Goal: Information Seeking & Learning: Learn about a topic

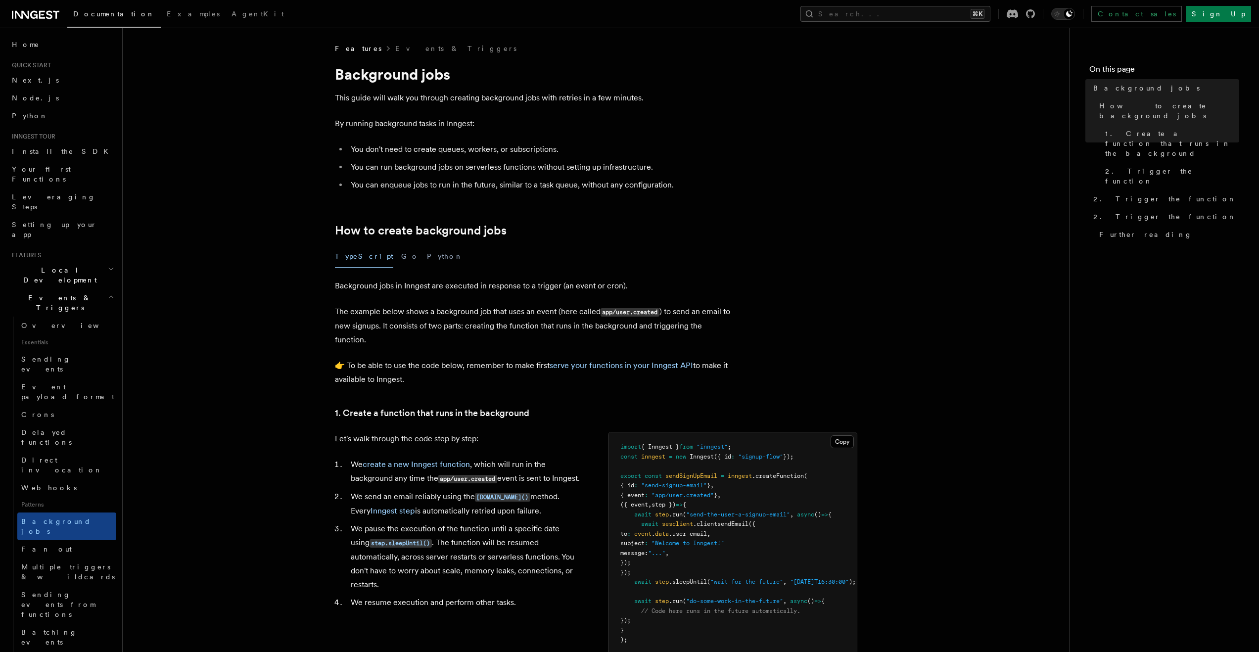
click at [556, 254] on div "TypeScript Go Python" at bounding box center [533, 256] width 396 height 22
drag, startPoint x: 348, startPoint y: 151, endPoint x: 619, endPoint y: 153, distance: 271.1
click at [619, 153] on li "You don't need to create queues, workers, or subscriptions." at bounding box center [539, 149] width 383 height 14
click at [377, 183] on li "You can enqueue jobs to run in the future, similar to a task queue, without any…" at bounding box center [539, 185] width 383 height 14
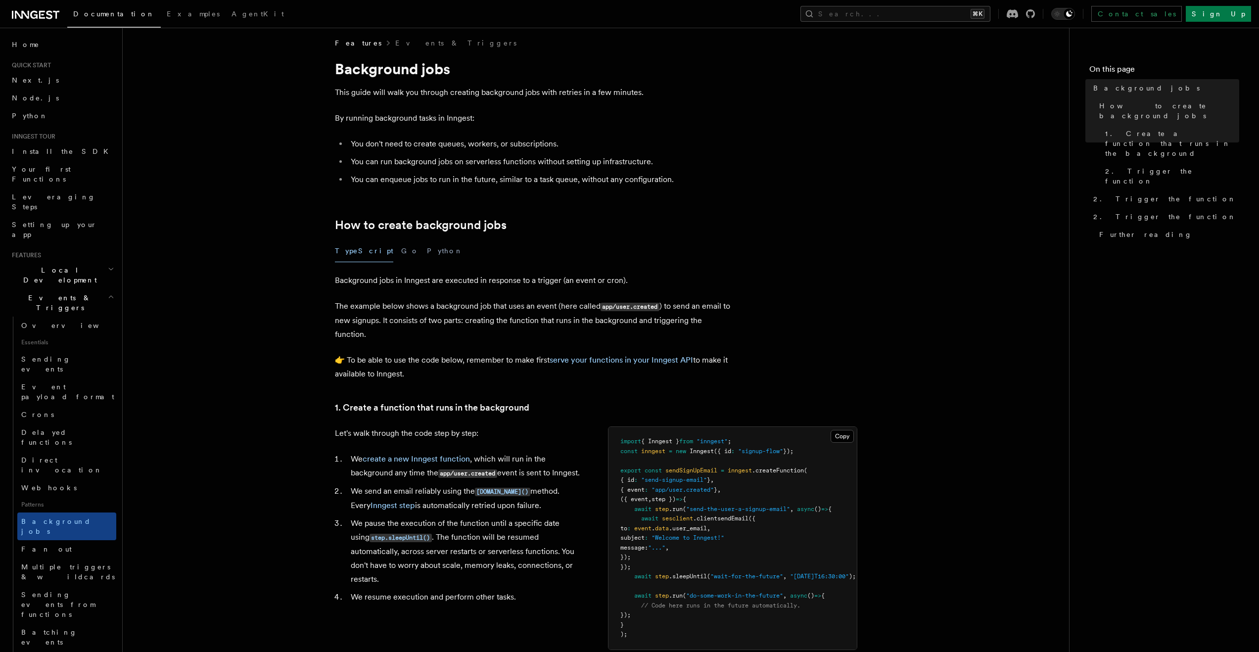
click at [597, 280] on p "Background jobs in Inngest are executed in response to a trigger (an event or c…" at bounding box center [533, 281] width 396 height 14
drag, startPoint x: 645, startPoint y: 285, endPoint x: 330, endPoint y: 281, distance: 314.6
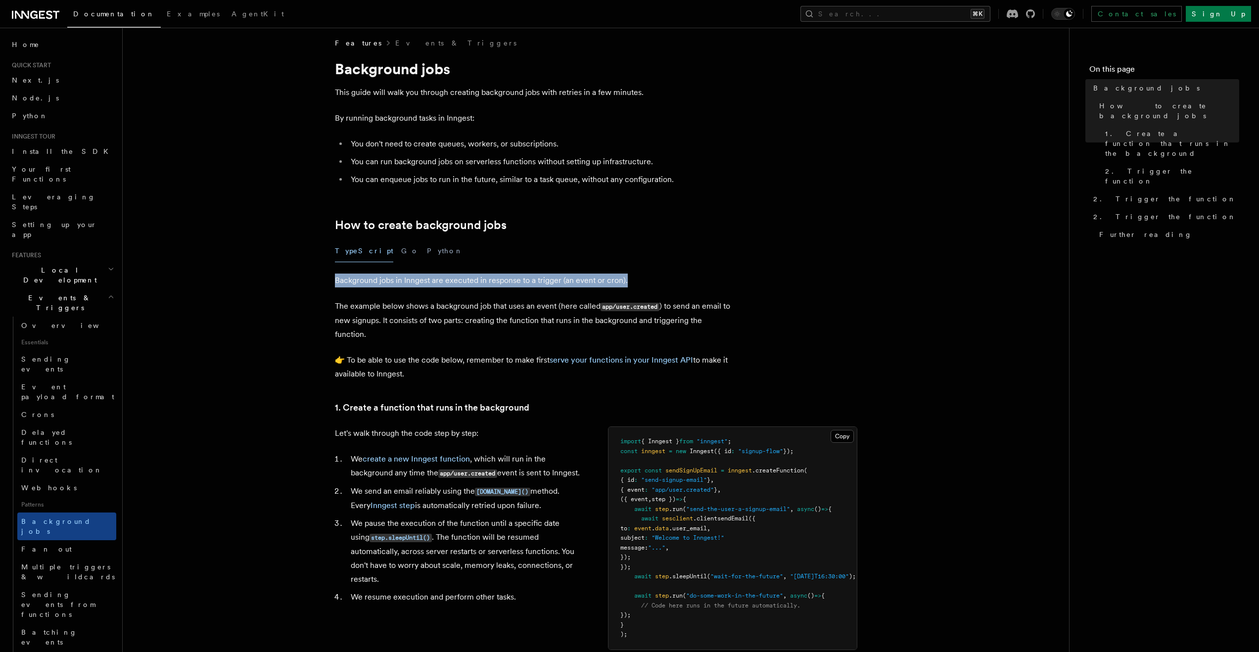
click at [463, 280] on p "Background jobs in Inngest are executed in response to a trigger (an event or c…" at bounding box center [533, 281] width 396 height 14
click at [452, 280] on p "Background jobs in Inngest are executed in response to a trigger (an event or c…" at bounding box center [533, 281] width 396 height 14
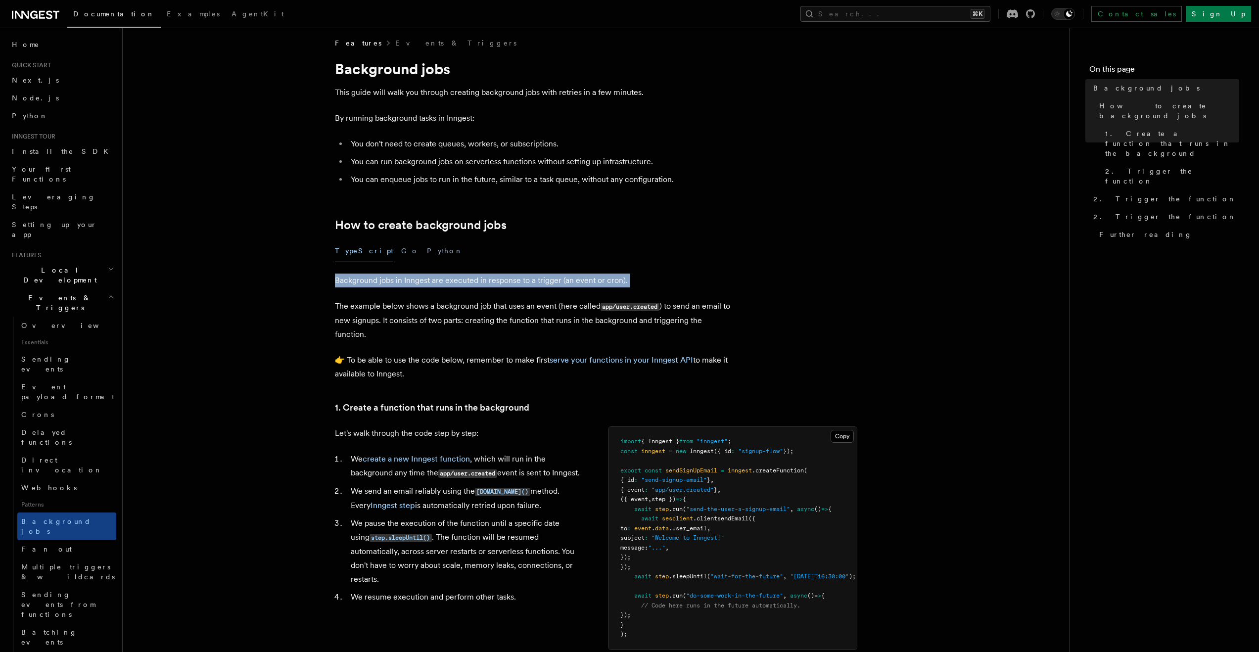
click at [452, 280] on p "Background jobs in Inngest are executed in response to a trigger (an event or c…" at bounding box center [533, 281] width 396 height 14
drag, startPoint x: 333, startPoint y: 280, endPoint x: 632, endPoint y: 277, distance: 298.8
click at [632, 277] on p "Background jobs in Inngest are executed in response to a trigger (an event or c…" at bounding box center [533, 281] width 396 height 14
drag, startPoint x: 644, startPoint y: 287, endPoint x: 336, endPoint y: 283, distance: 308.2
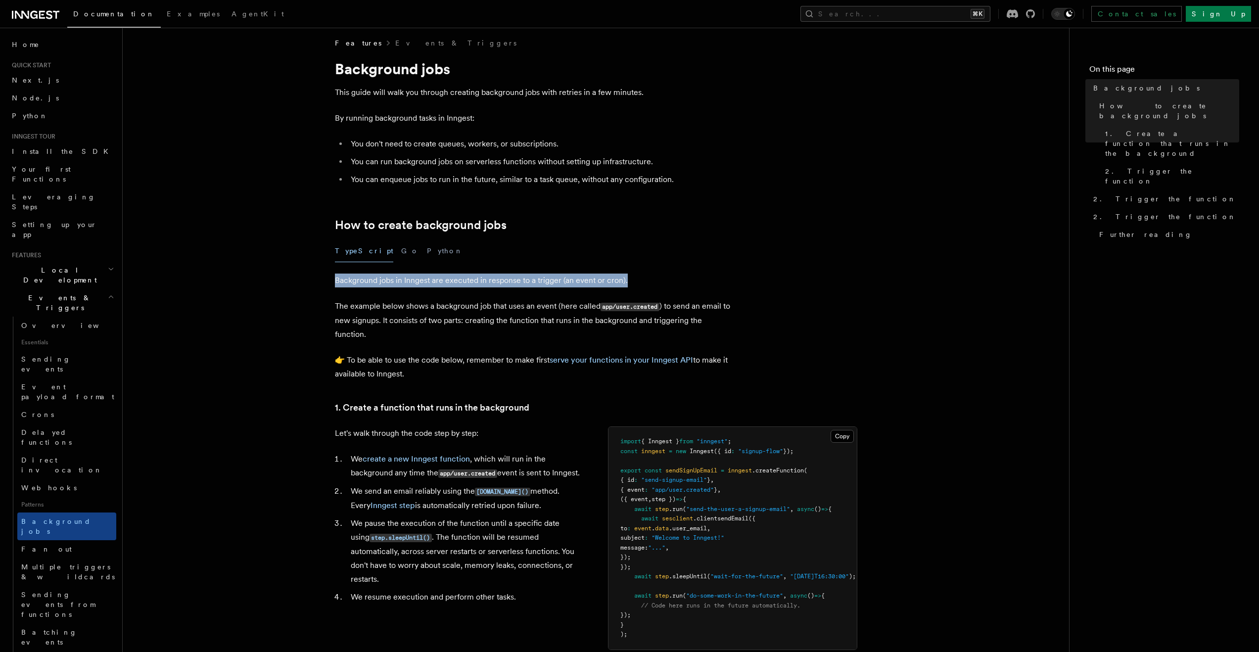
click at [336, 283] on p "Background jobs in Inngest are executed in response to a trigger (an event or c…" at bounding box center [533, 281] width 396 height 14
drag, startPoint x: 335, startPoint y: 282, endPoint x: 647, endPoint y: 284, distance: 311.6
click at [647, 284] on p "Background jobs in Inngest are executed in response to a trigger (an event or c…" at bounding box center [533, 281] width 396 height 14
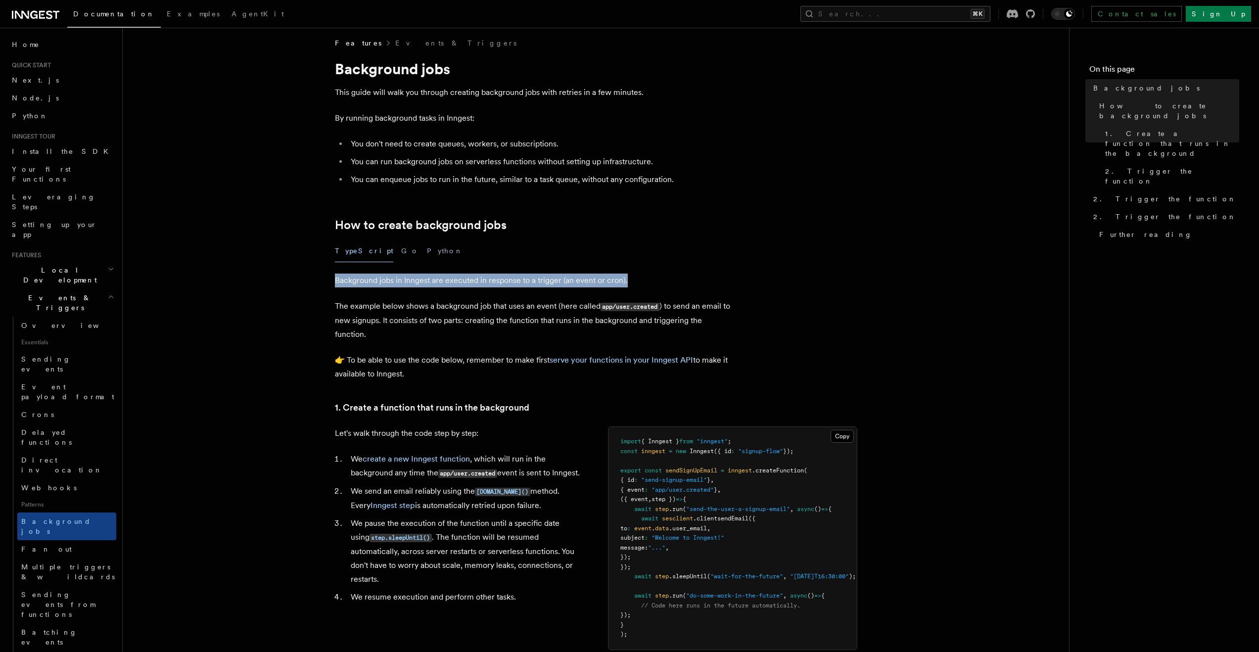
drag, startPoint x: 643, startPoint y: 283, endPoint x: 309, endPoint y: 275, distance: 333.5
click at [380, 282] on p "Background jobs in Inngest are executed in response to a trigger (an event or c…" at bounding box center [533, 281] width 396 height 14
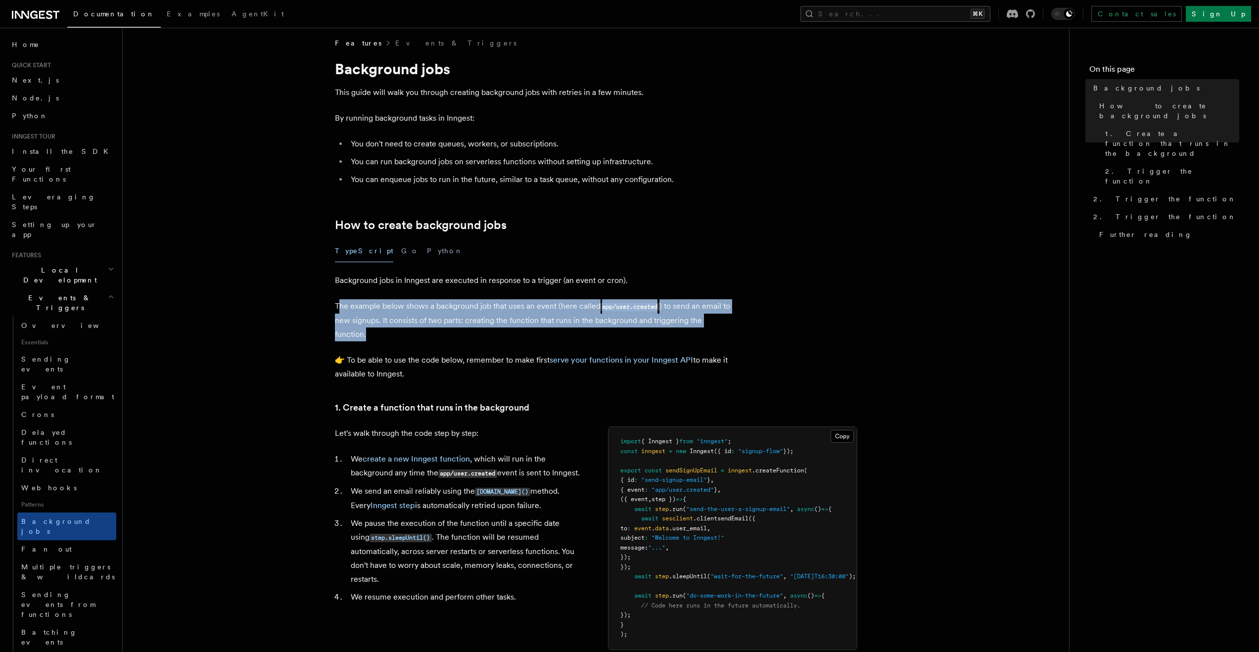
drag, startPoint x: 337, startPoint y: 304, endPoint x: 461, endPoint y: 333, distance: 127.5
click at [461, 333] on p "The example below shows a background job that uses an event (here called app/us…" at bounding box center [533, 320] width 396 height 42
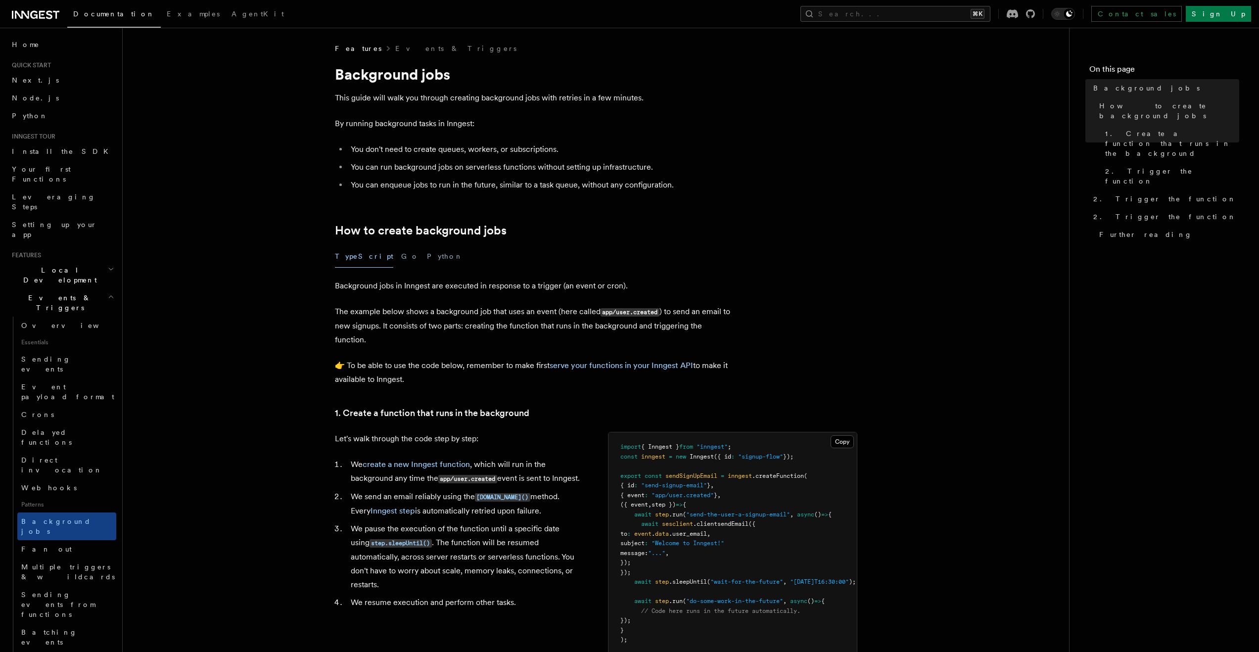
scroll to position [3, 0]
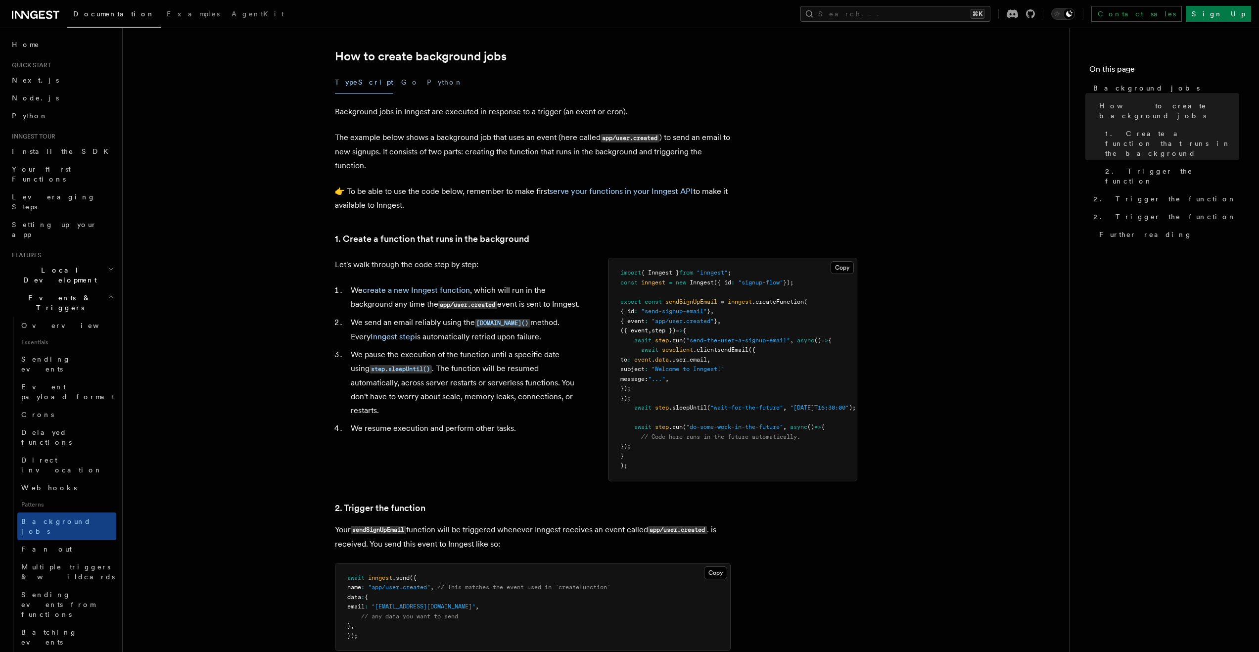
scroll to position [90, 0]
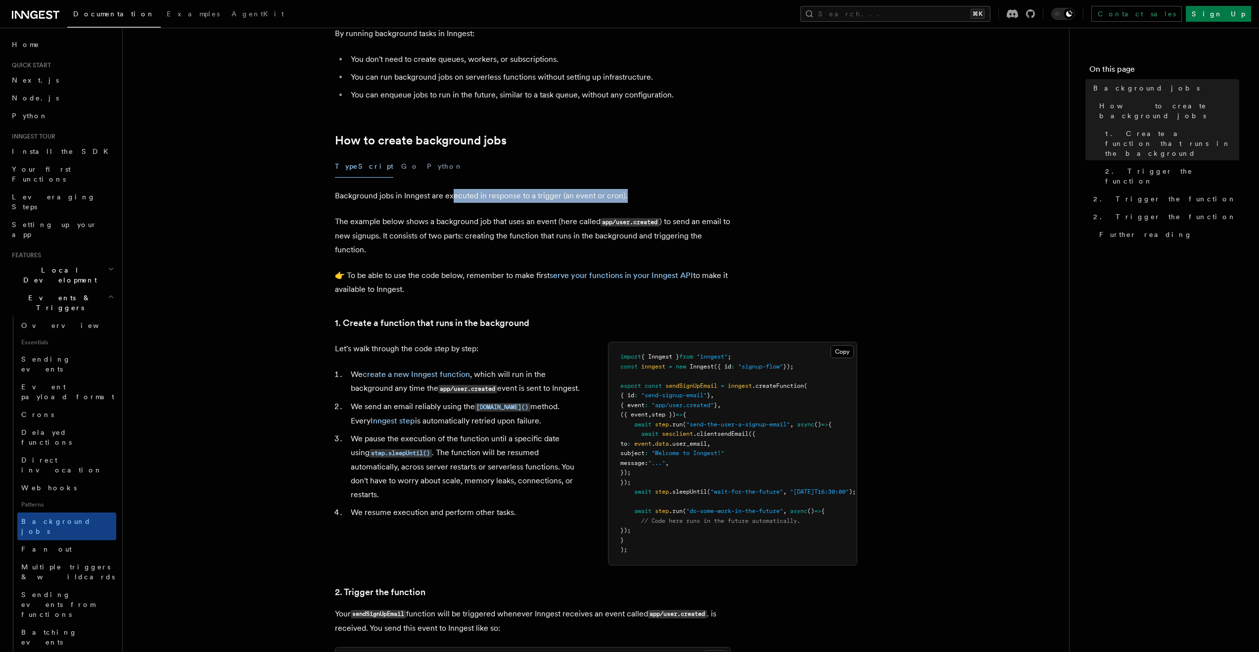
drag, startPoint x: 451, startPoint y: 197, endPoint x: 637, endPoint y: 201, distance: 186.5
click at [637, 201] on p "Background jobs in Inngest are executed in response to a trigger (an event or c…" at bounding box center [533, 196] width 396 height 14
click at [638, 202] on p "Background jobs in Inngest are executed in response to a trigger (an event or c…" at bounding box center [533, 196] width 396 height 14
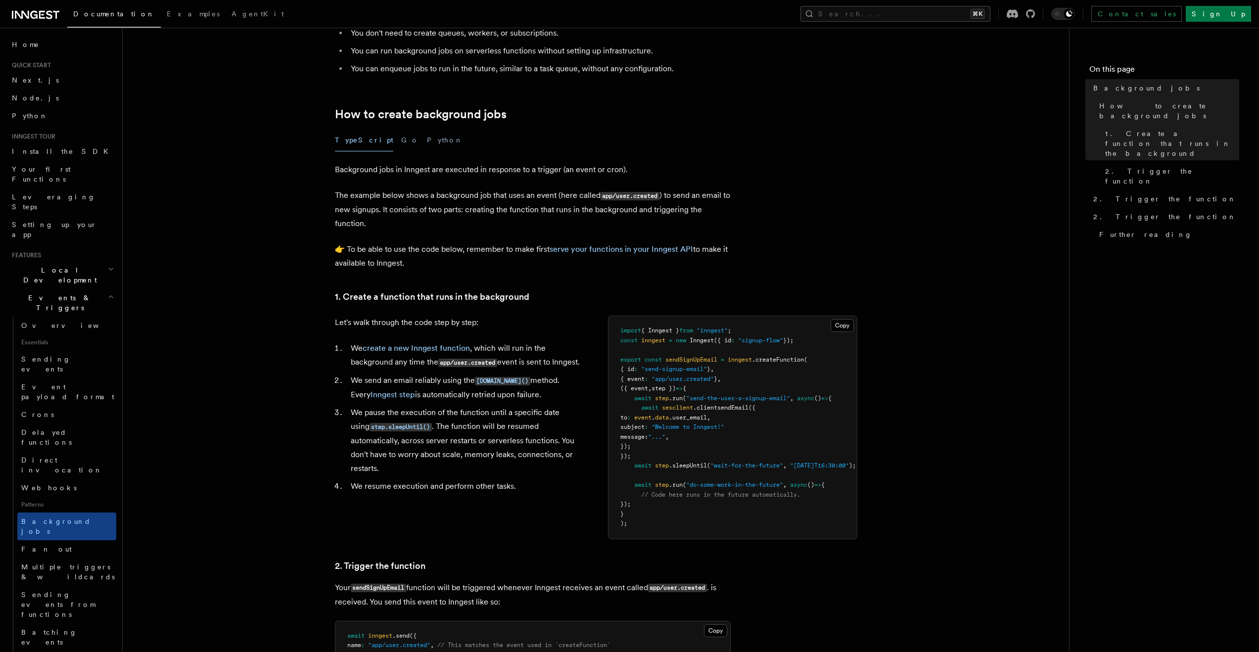
scroll to position [120, 0]
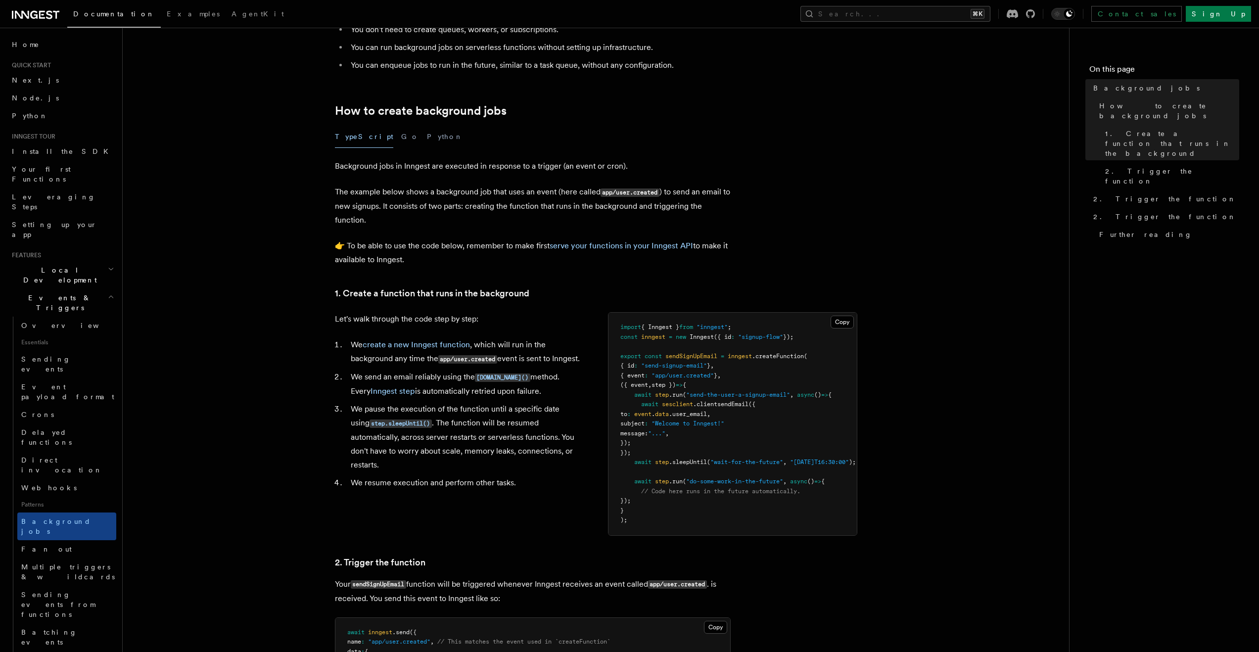
click at [440, 249] on p "👉 To be able to use the code below, remember to make first serve your functions…" at bounding box center [533, 253] width 396 height 28
drag, startPoint x: 409, startPoint y: 261, endPoint x: 334, endPoint y: 242, distance: 77.4
click at [334, 242] on article "Features Events & Triggers Background jobs This guide will walk you through cre…" at bounding box center [596, 575] width 915 height 1303
click at [401, 243] on p "👉 To be able to use the code below, remember to make first serve your functions…" at bounding box center [533, 253] width 396 height 28
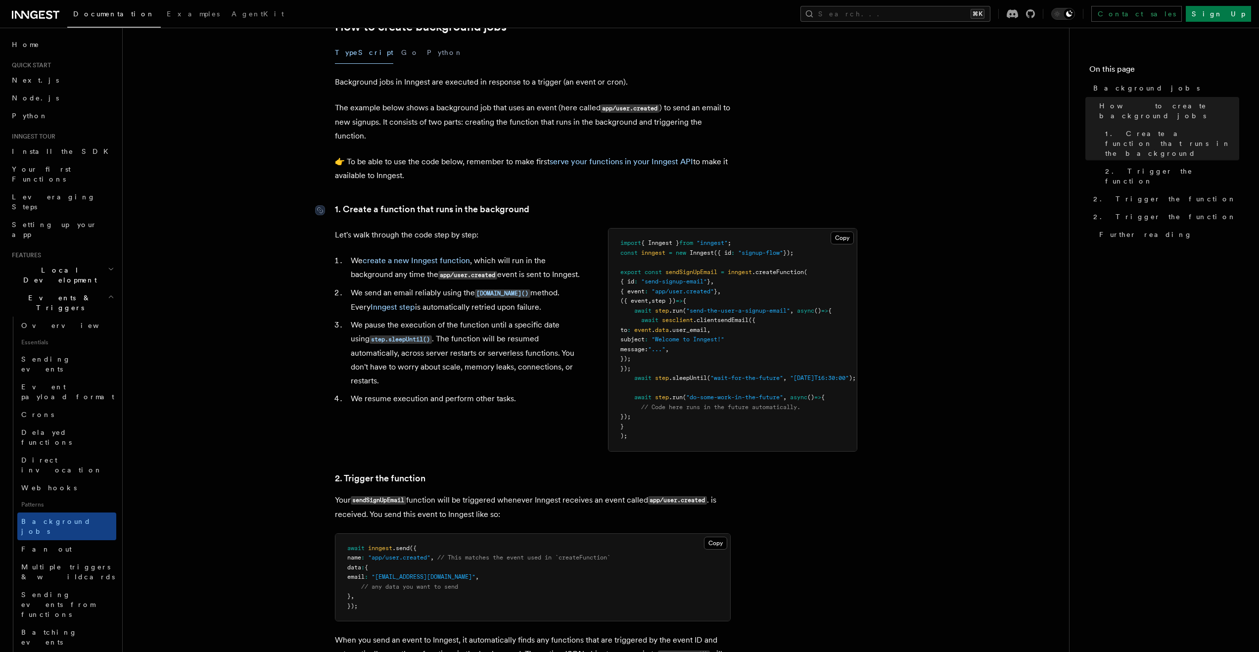
scroll to position [0, 0]
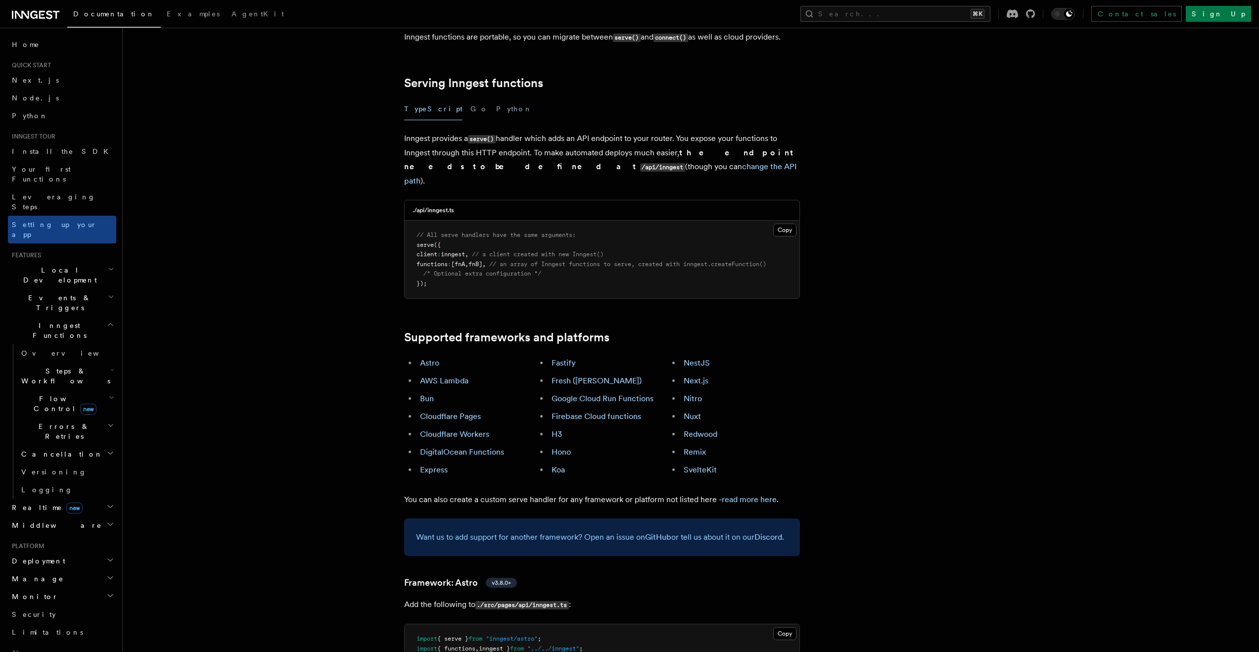
scroll to position [362, 0]
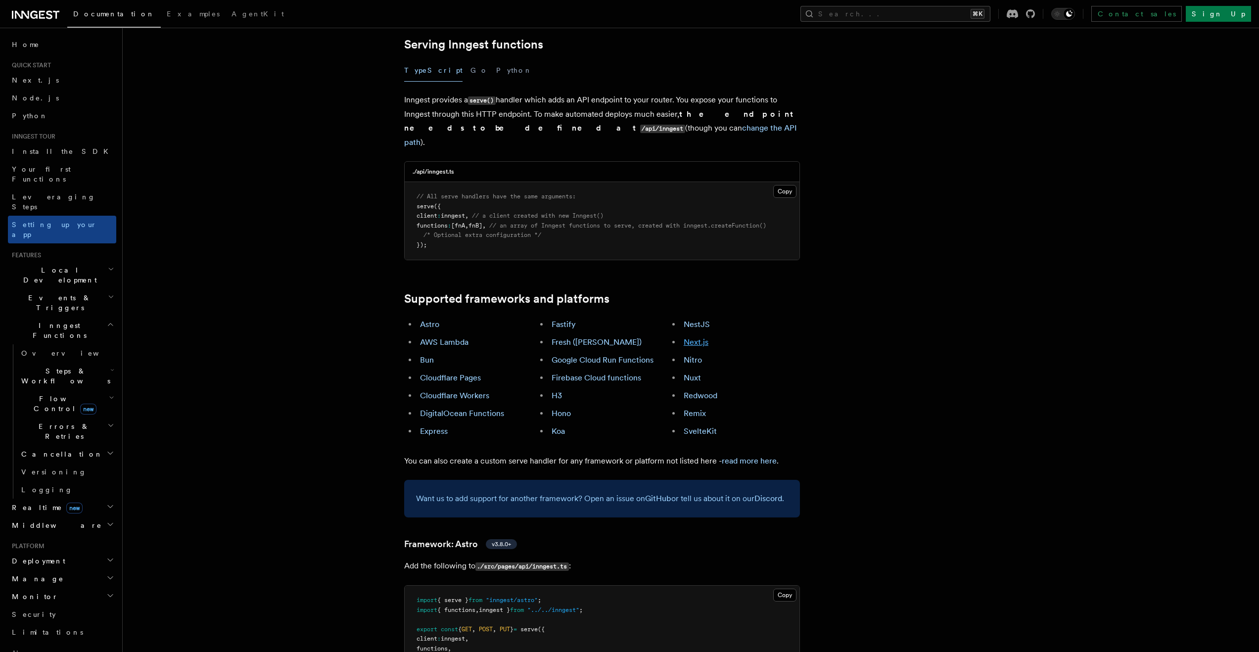
click at [698, 337] on link "Next.js" at bounding box center [696, 341] width 25 height 9
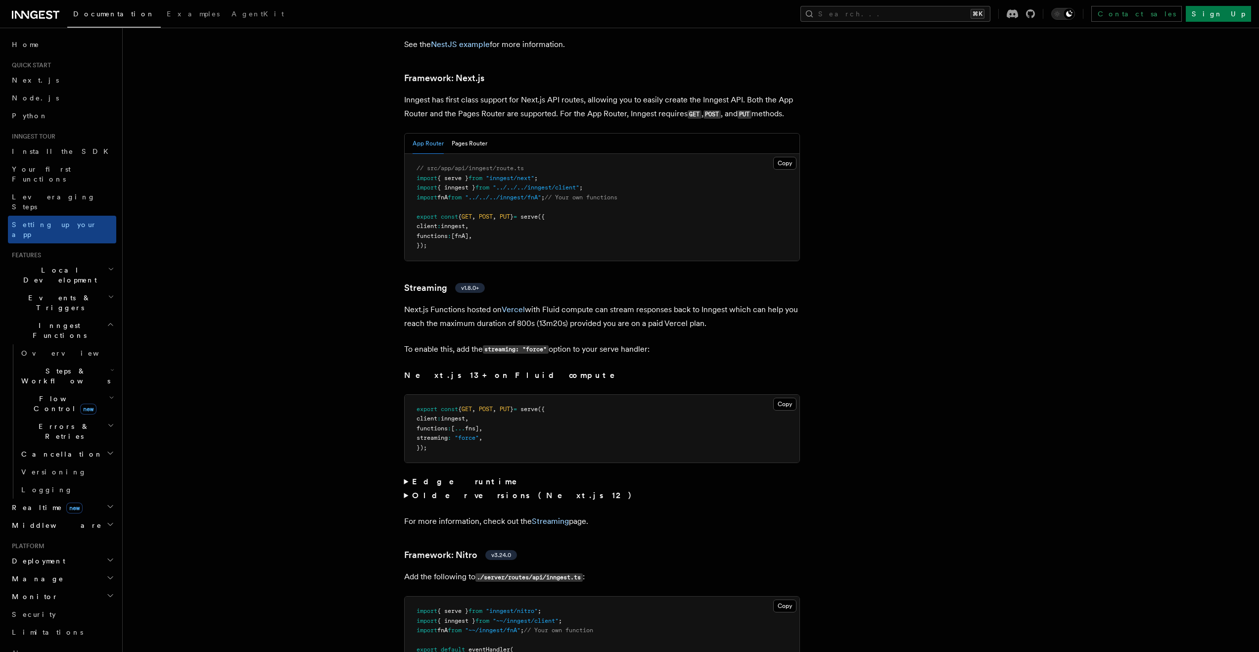
scroll to position [6059, 0]
drag, startPoint x: 488, startPoint y: 219, endPoint x: 468, endPoint y: 208, distance: 23.3
click at [509, 213] on pre "// src/app/api/inngest/route.ts import { serve } from "inngest/next" ; import {…" at bounding box center [602, 206] width 395 height 107
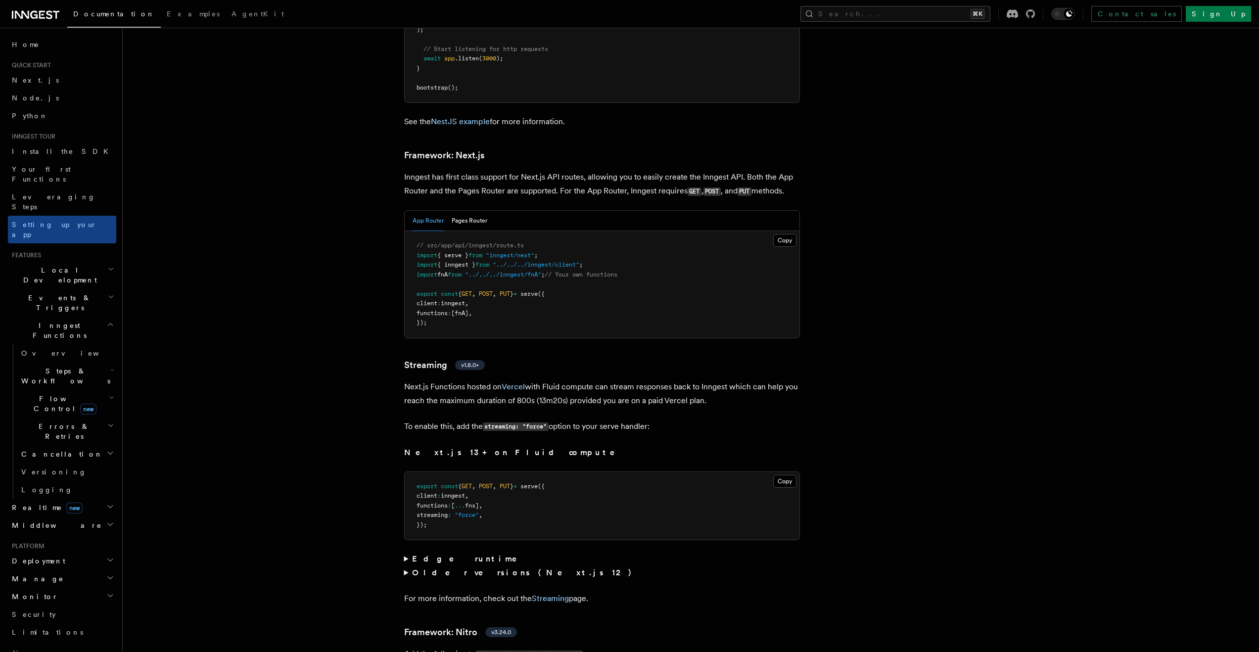
drag, startPoint x: 405, startPoint y: 152, endPoint x: 775, endPoint y: 170, distance: 370.9
click at [775, 170] on p "Inngest has first class support for Next.js API routes, allowing you to easily …" at bounding box center [602, 184] width 396 height 28
drag, startPoint x: 804, startPoint y: 174, endPoint x: 399, endPoint y: 150, distance: 405.8
click at [532, 170] on p "Inngest has first class support for Next.js API routes, allowing you to easily …" at bounding box center [602, 184] width 396 height 28
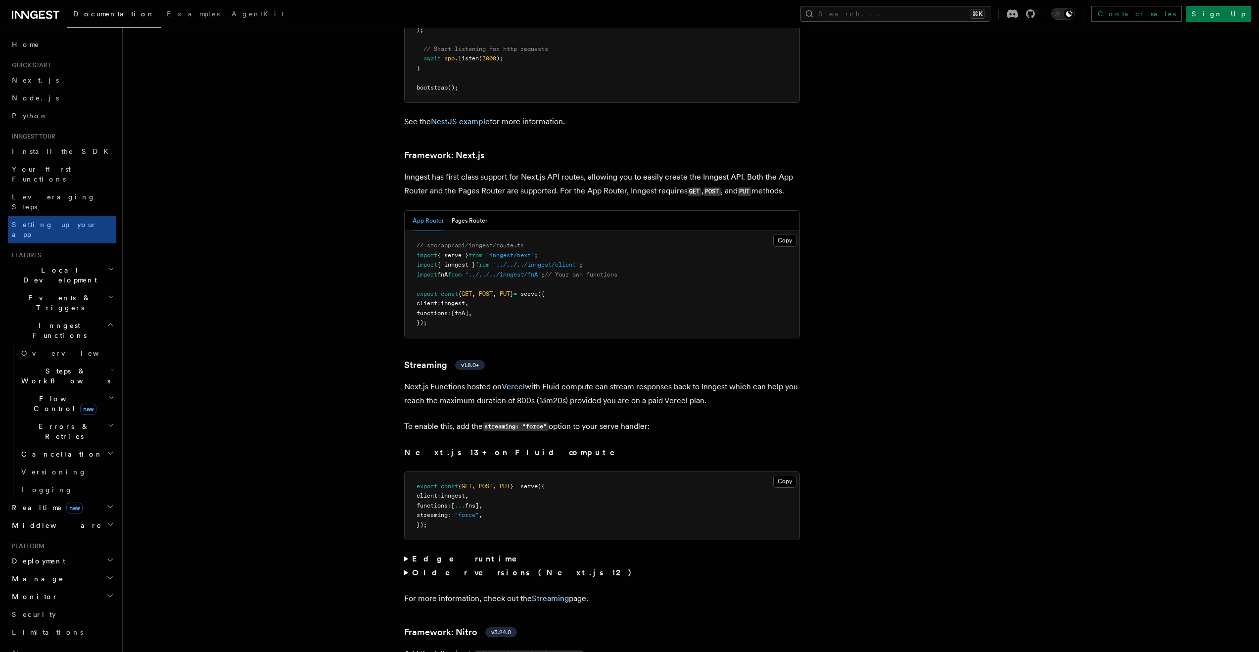
click at [568, 170] on p "Inngest has first class support for Next.js API routes, allowing you to easily …" at bounding box center [602, 184] width 396 height 28
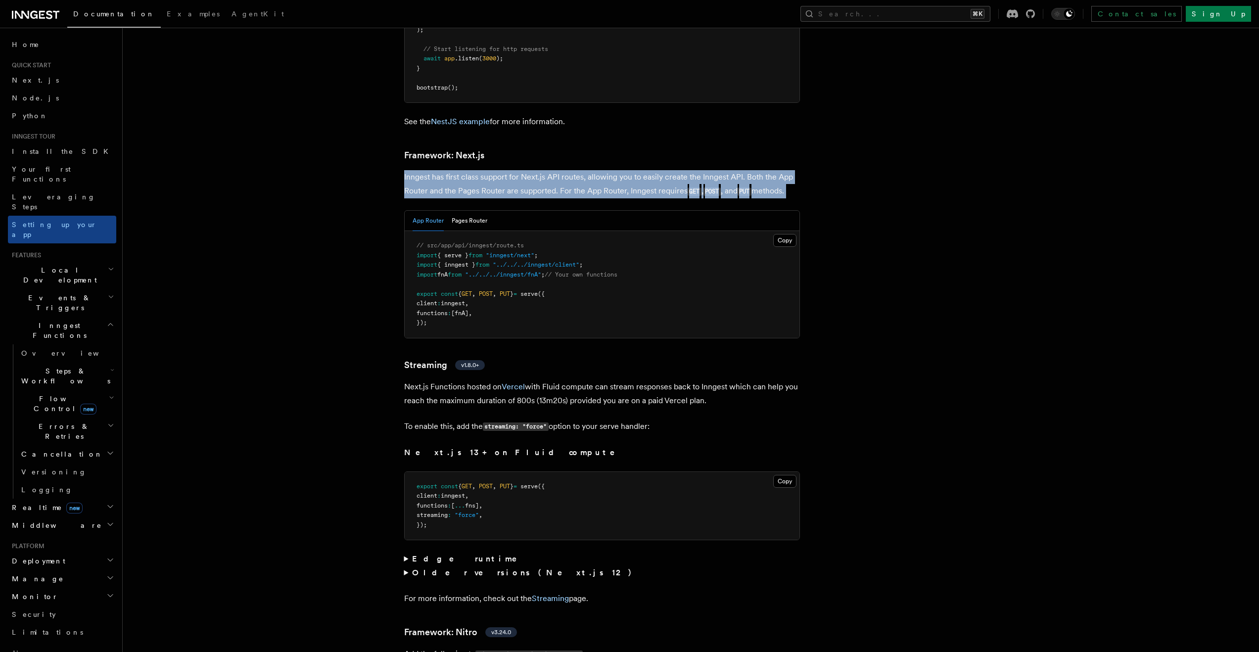
click at [568, 170] on p "Inngest has first class support for Next.js API routes, allowing you to easily …" at bounding box center [602, 184] width 396 height 28
click at [479, 170] on p "Inngest has first class support for Next.js API routes, allowing you to easily …" at bounding box center [602, 184] width 396 height 28
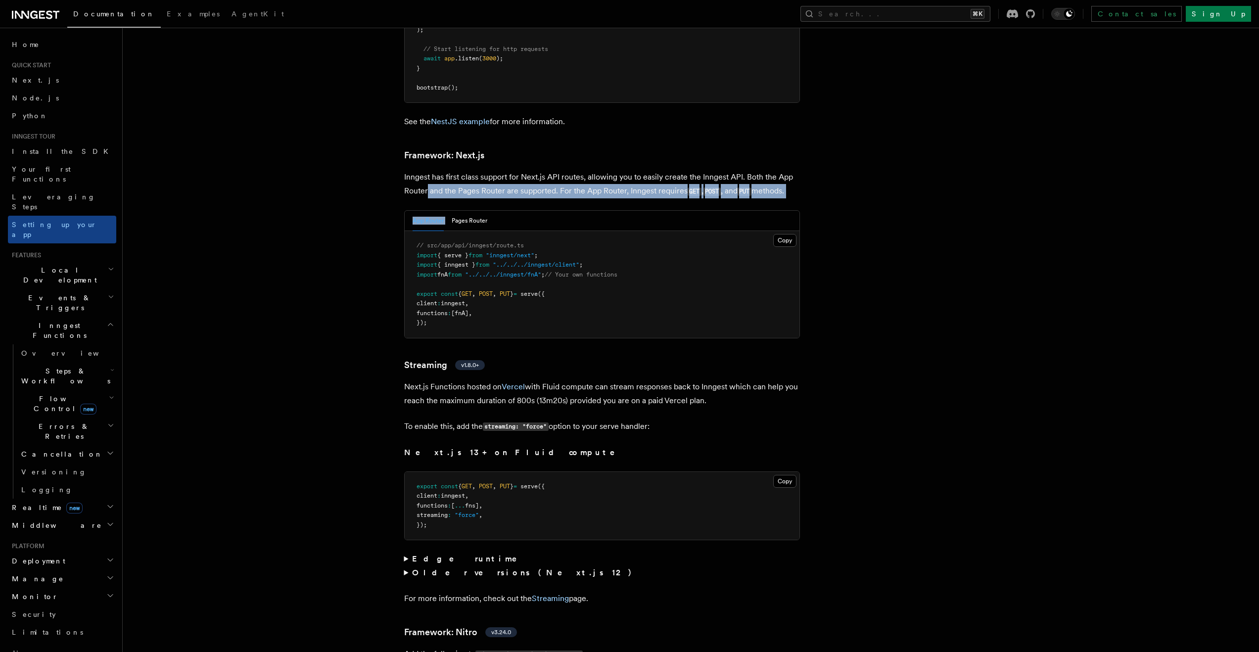
drag, startPoint x: 426, startPoint y: 169, endPoint x: 566, endPoint y: 180, distance: 140.4
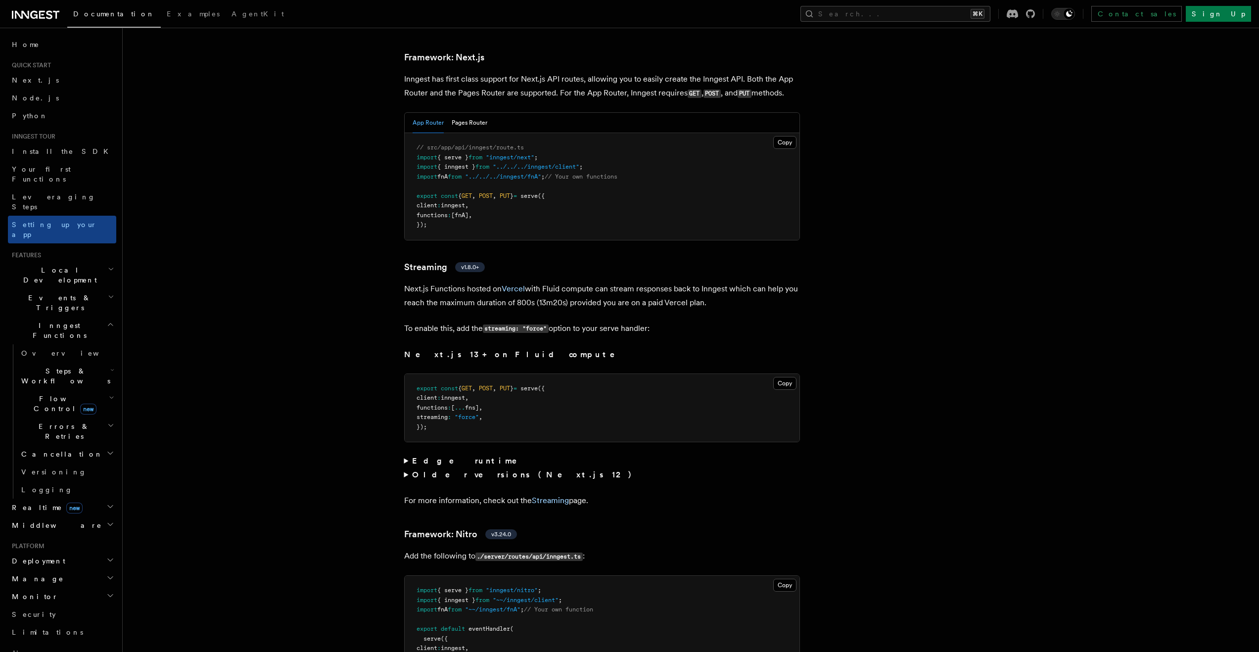
scroll to position [6118, 0]
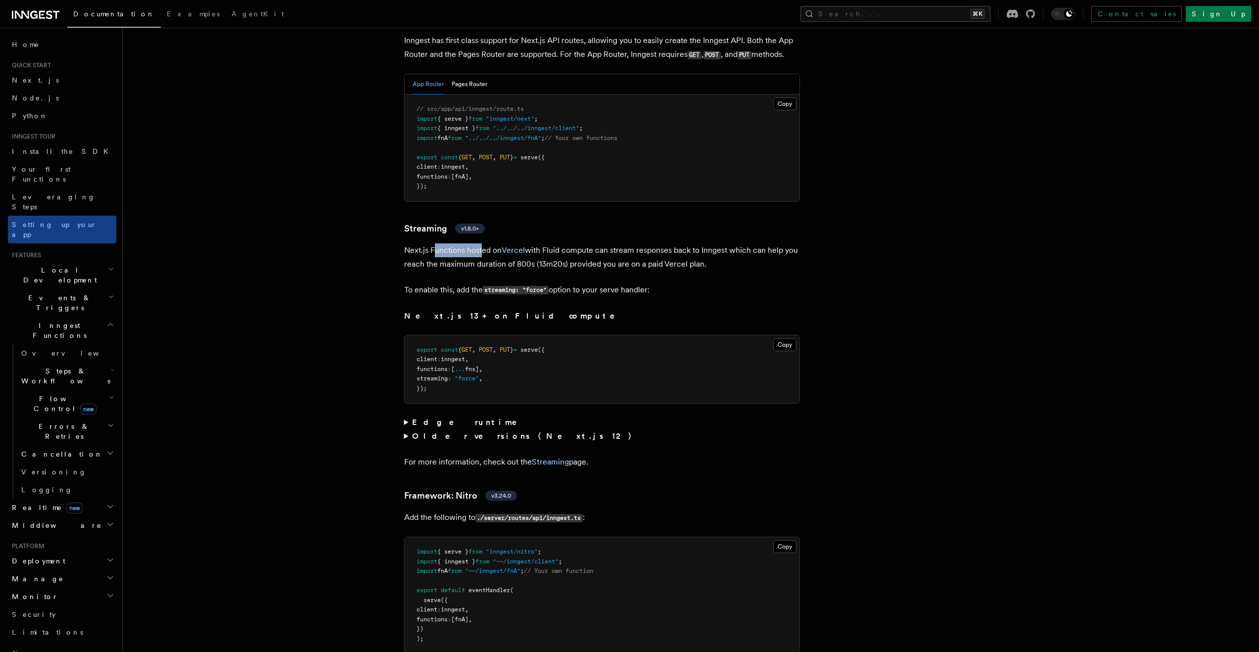
drag, startPoint x: 435, startPoint y: 229, endPoint x: 483, endPoint y: 226, distance: 47.6
click at [483, 243] on p "Next.js Functions hosted on Vercel with Fluid compute can stream responses back…" at bounding box center [602, 257] width 396 height 28
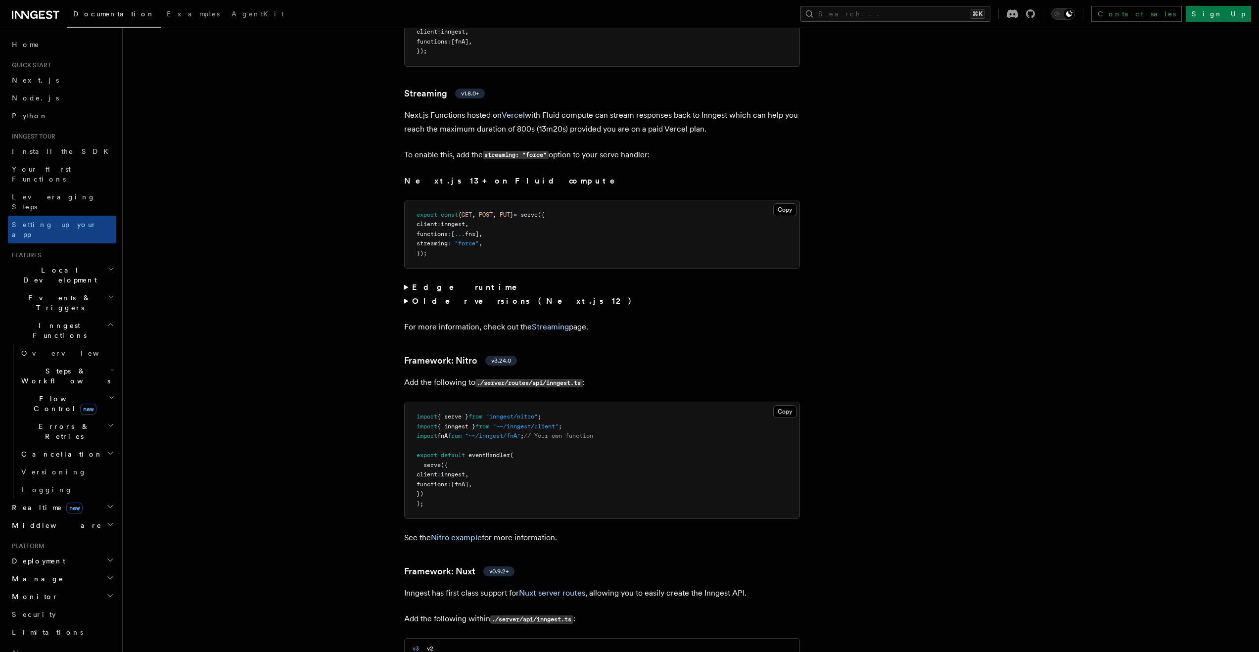
scroll to position [6271, 0]
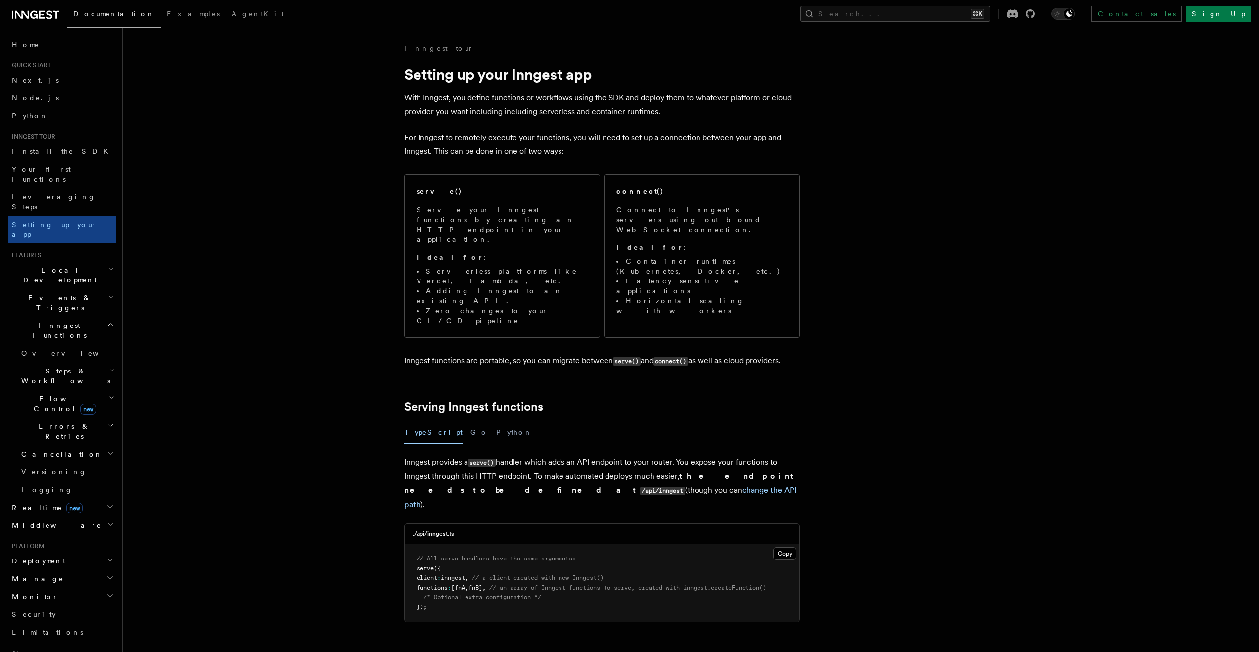
click at [90, 499] on h2 "Realtime new" at bounding box center [62, 508] width 108 height 18
click at [53, 516] on link "Overview" at bounding box center [66, 525] width 99 height 18
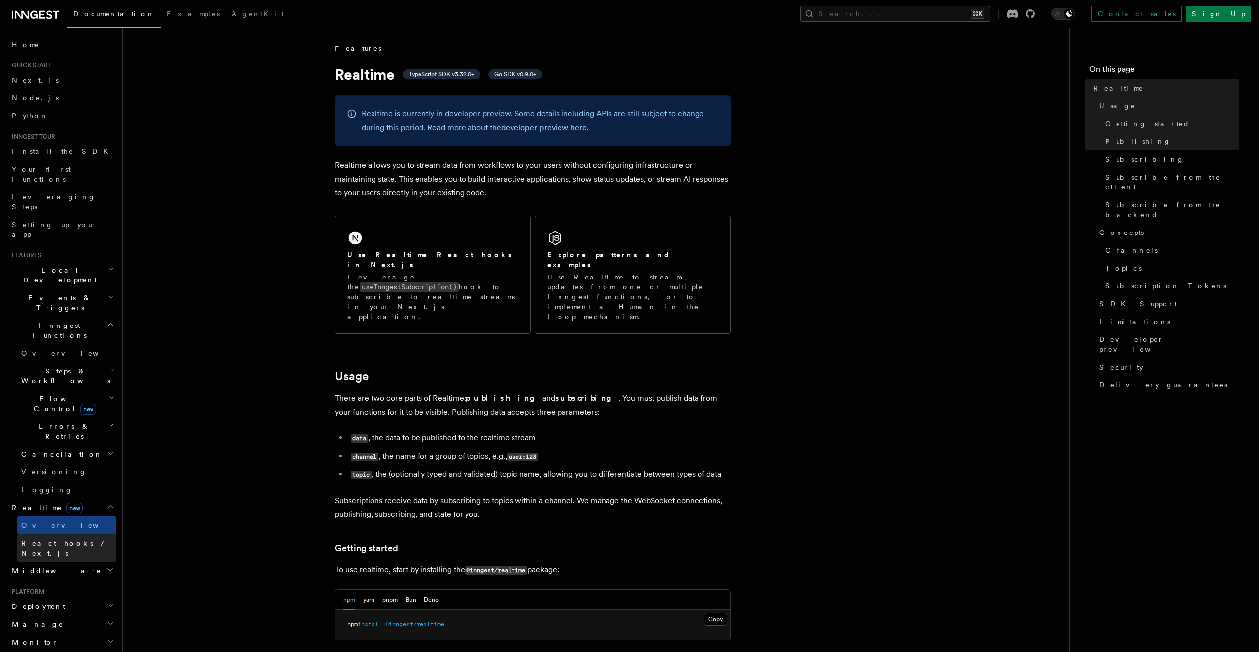
click at [77, 539] on span "React hooks / Next.js" at bounding box center [65, 548] width 88 height 18
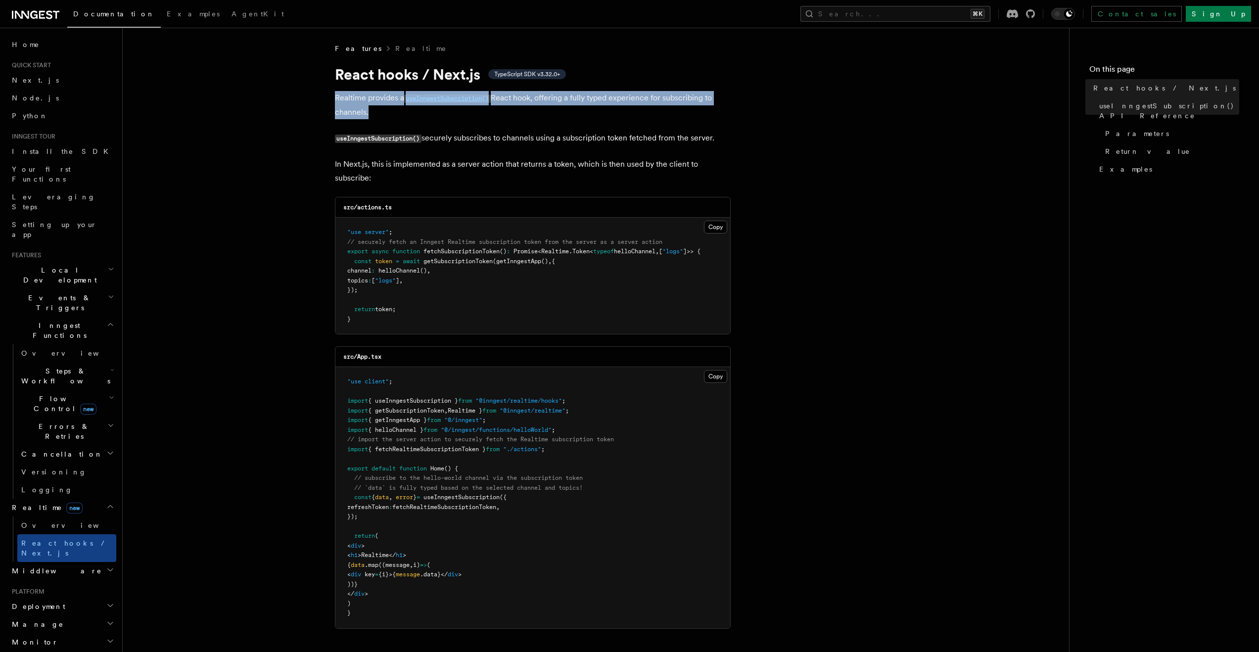
drag, startPoint x: 332, startPoint y: 98, endPoint x: 442, endPoint y: 122, distance: 112.0
drag, startPoint x: 557, startPoint y: 99, endPoint x: 723, endPoint y: 104, distance: 165.8
click at [723, 104] on p "Realtime provides a useInngestSubscription() React hook, offering a fully typed…" at bounding box center [533, 105] width 396 height 28
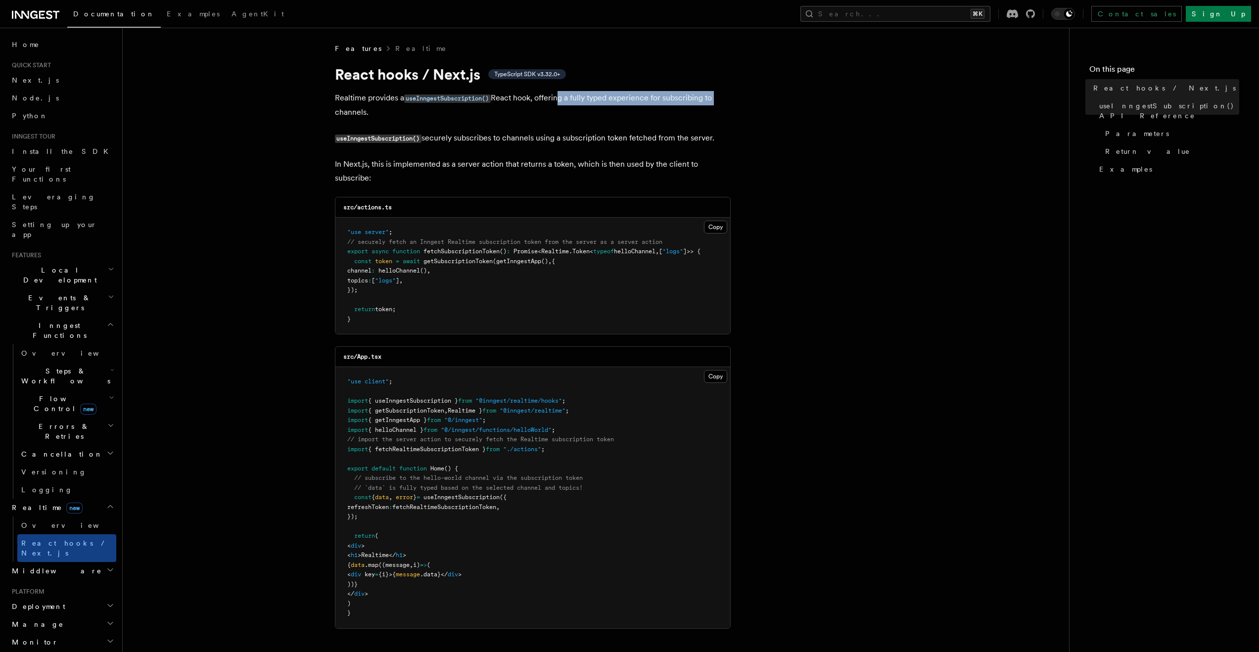
click at [723, 104] on p "Realtime provides a useInngestSubscription() React hook, offering a fully typed…" at bounding box center [533, 105] width 396 height 28
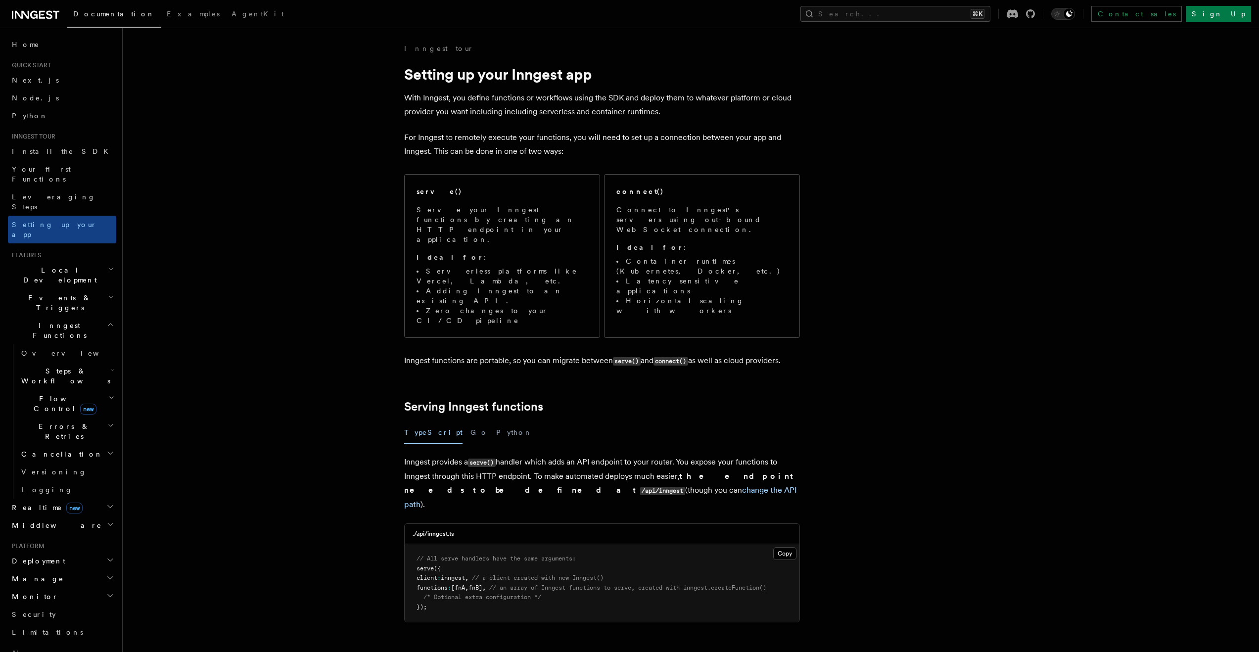
click at [19, 43] on span "Home" at bounding box center [26, 45] width 28 height 10
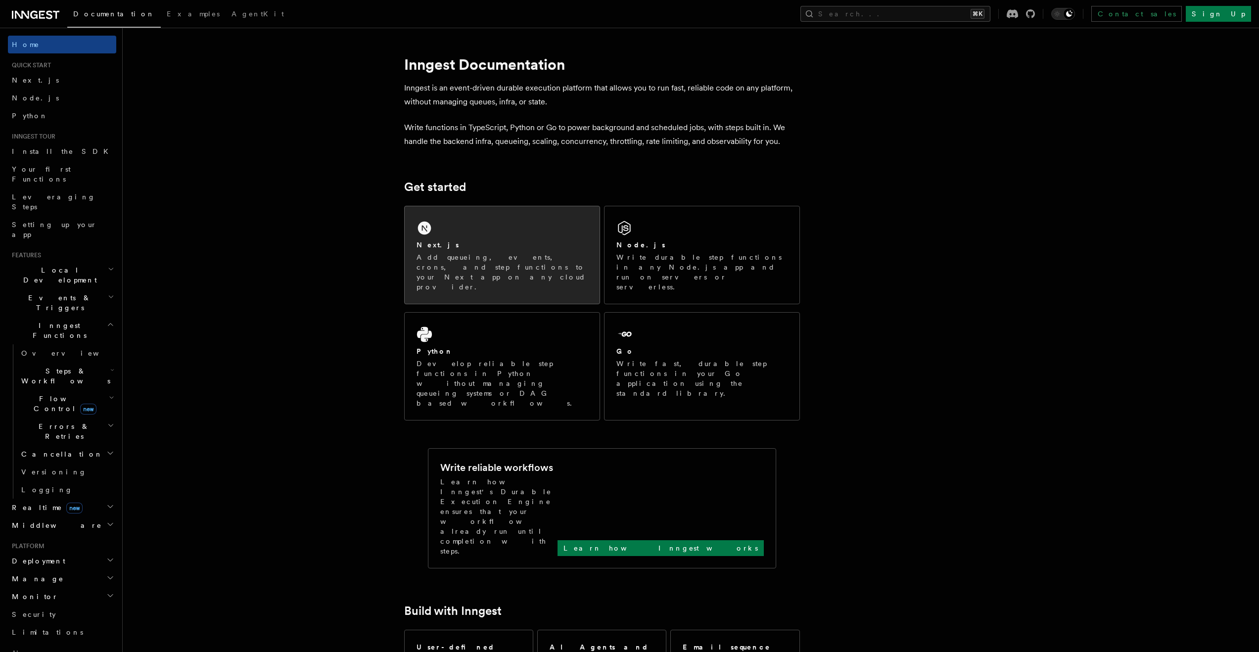
click at [481, 227] on div "Next.js Add queueing, events, crons, and step functions to your Next app on any…" at bounding box center [502, 254] width 195 height 97
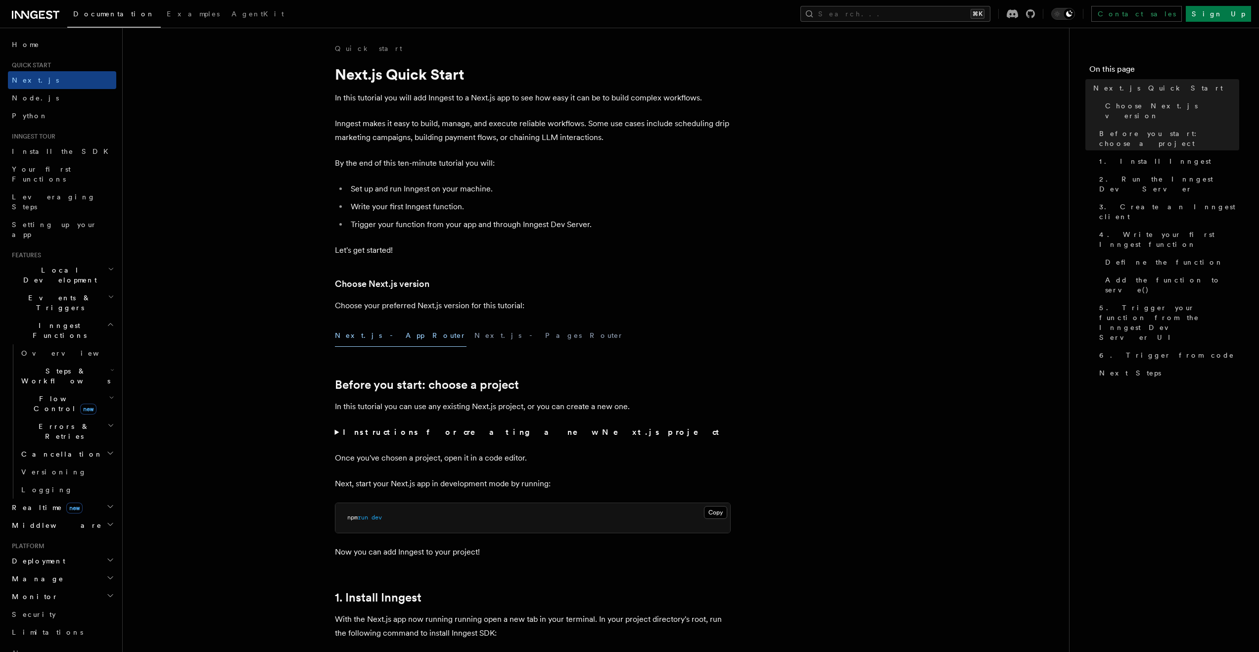
scroll to position [4, 0]
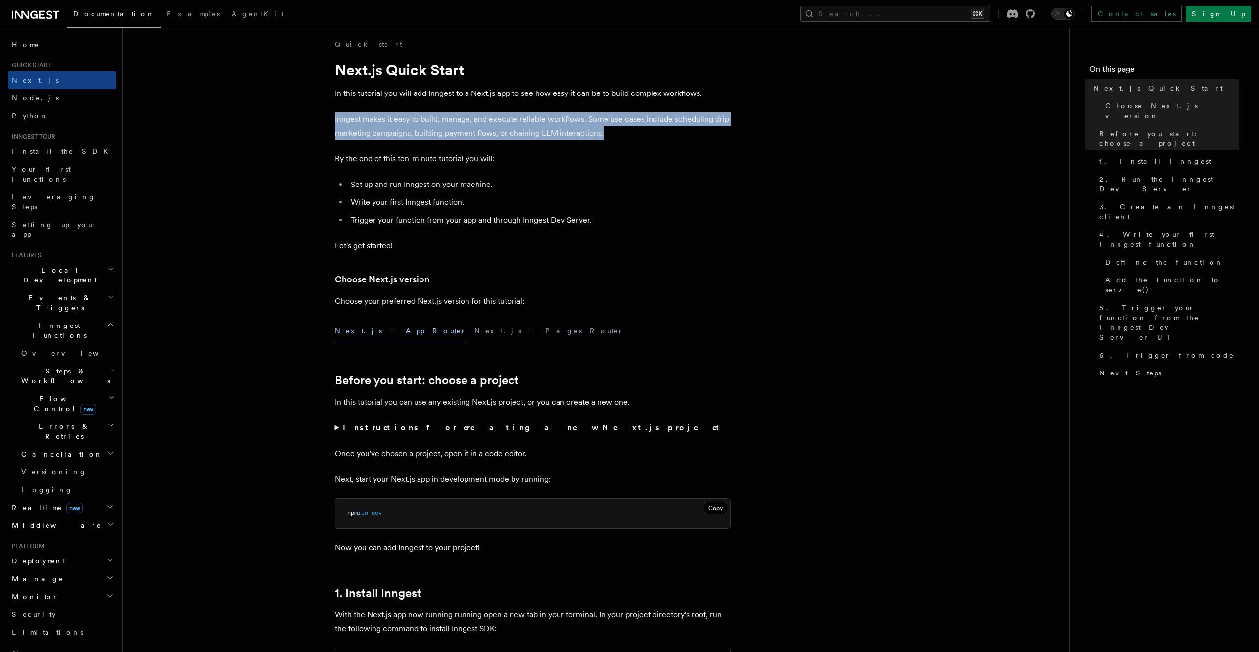
drag, startPoint x: 344, startPoint y: 120, endPoint x: 623, endPoint y: 134, distance: 278.8
click at [624, 134] on p "Inngest makes it easy to build, manage, and execute reliable workflows. Some us…" at bounding box center [533, 126] width 396 height 28
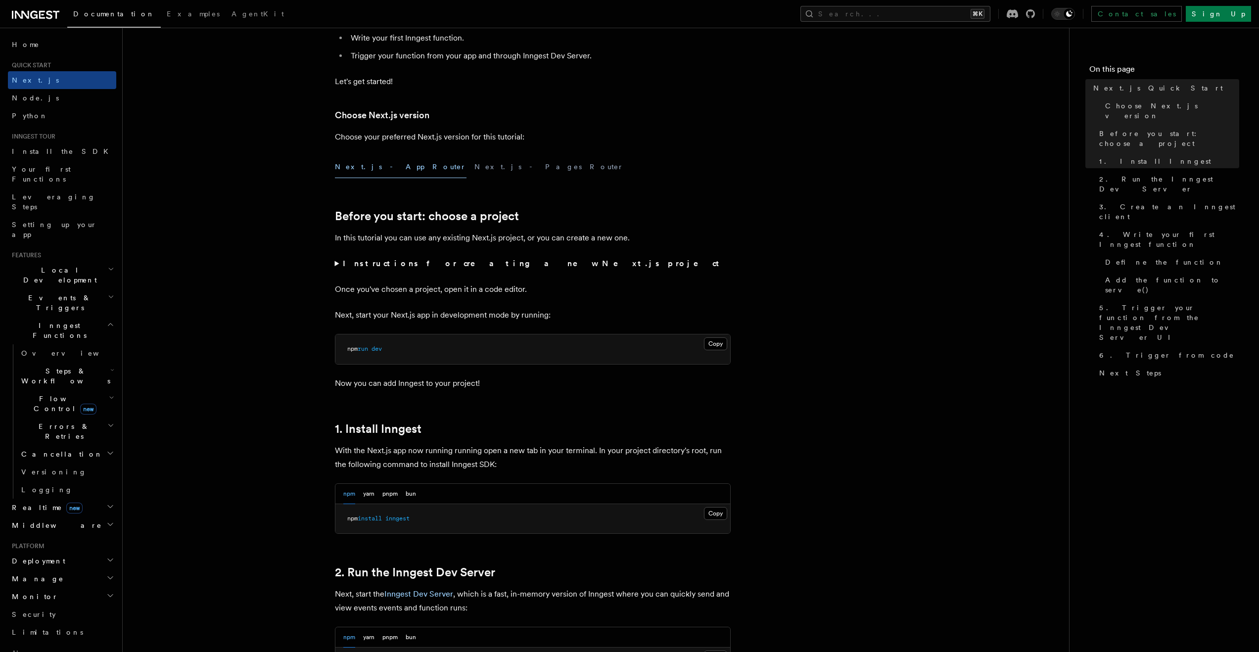
scroll to position [228, 0]
